Goal: Task Accomplishment & Management: Use online tool/utility

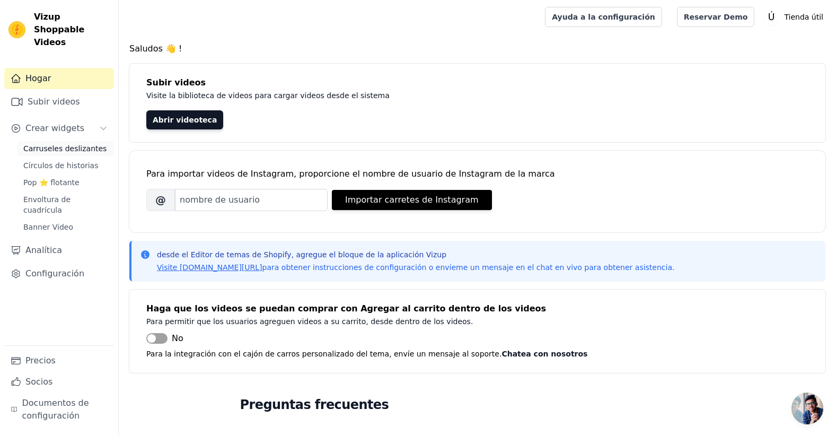
click at [71, 143] on span "Carruseles deslizantes" at bounding box center [64, 148] width 83 height 11
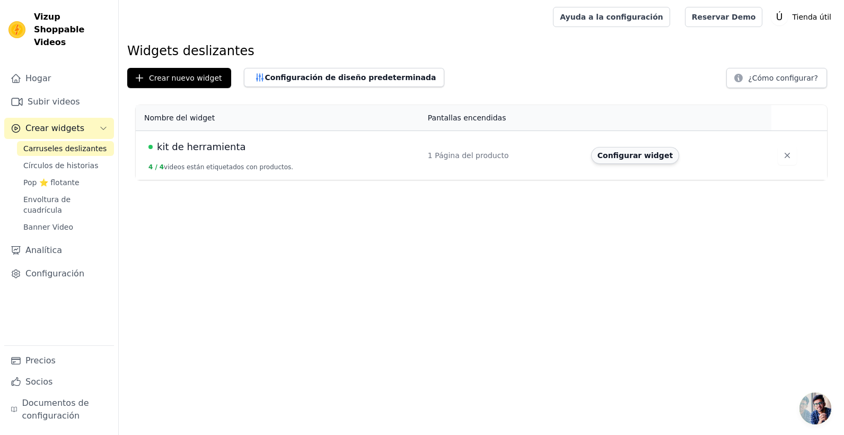
click at [658, 160] on button "Configurar widget" at bounding box center [635, 155] width 88 height 17
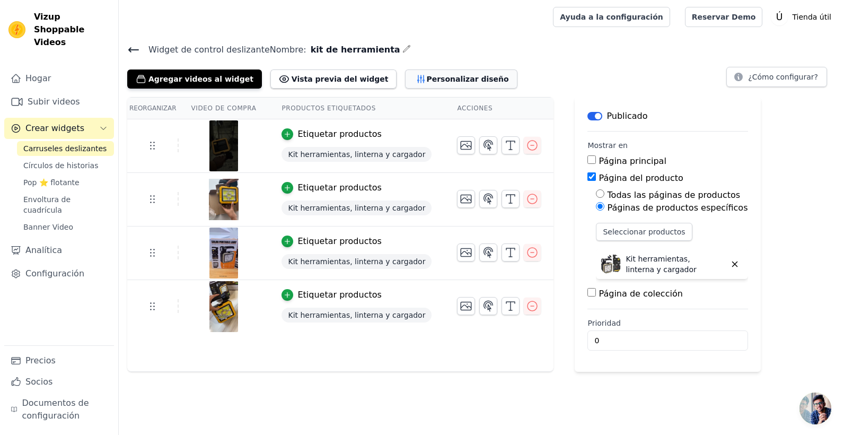
click at [426, 80] on font "Personalizar diseño" at bounding box center [467, 79] width 82 height 11
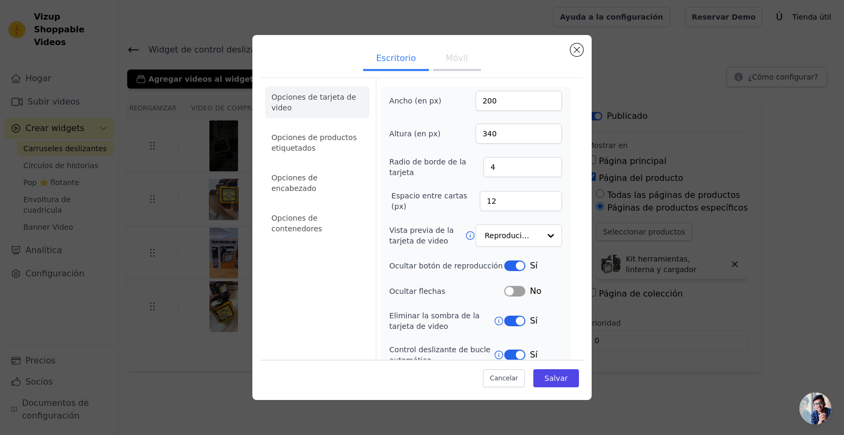
click at [457, 58] on button "Móvil" at bounding box center [457, 59] width 48 height 23
click at [399, 60] on button "Escritorio" at bounding box center [395, 59] width 65 height 23
click at [440, 56] on button "Móvil" at bounding box center [457, 59] width 48 height 23
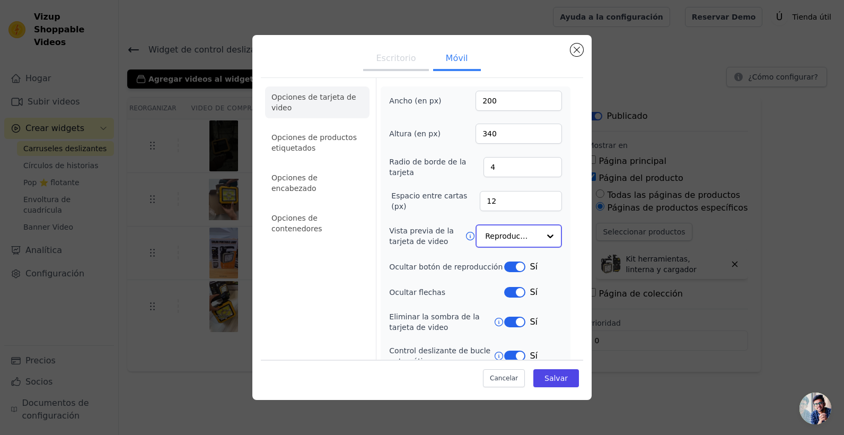
click at [493, 241] on input "Vista previa de la tarjeta de video" at bounding box center [512, 235] width 55 height 21
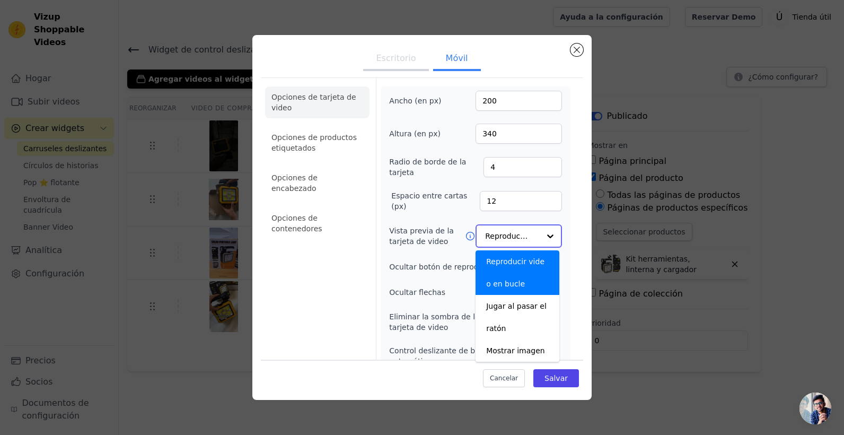
click at [559, 294] on div "Ancho (en px) 200 Altura (en px) 340 Radio de borde de la tarjeta 4 Espacio ent…" at bounding box center [476, 279] width 190 height 386
click at [540, 228] on div at bounding box center [550, 235] width 21 height 21
click at [540, 230] on div at bounding box center [550, 235] width 21 height 21
click at [558, 172] on div "Ancho (en px) 200 Altura (en px) 340 Radio de borde de la tarjeta 4 Espacio ent…" at bounding box center [476, 278] width 190 height 385
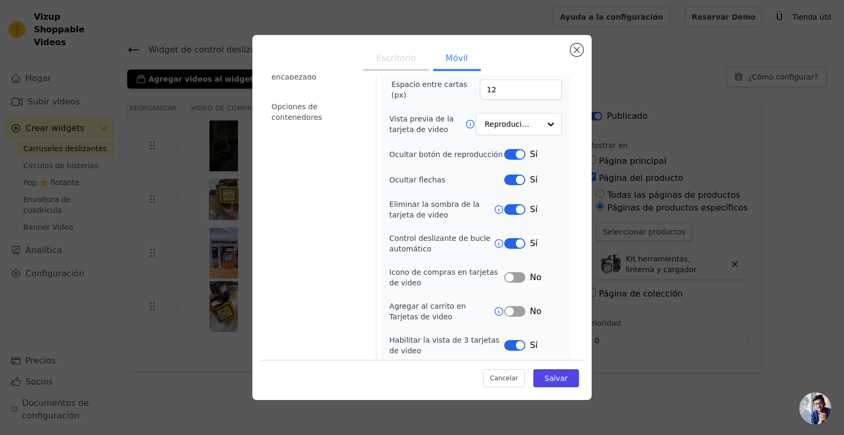
scroll to position [116, 0]
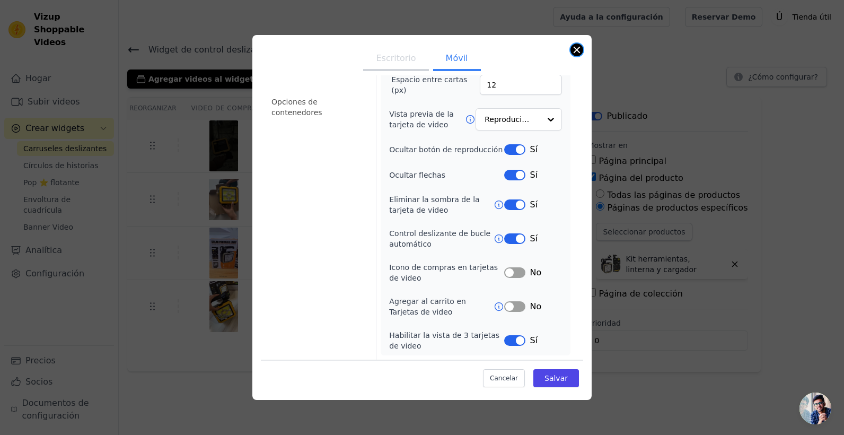
click at [575, 48] on button "Cerrar modal" at bounding box center [577, 49] width 13 height 13
